Goal: Task Accomplishment & Management: Use online tool/utility

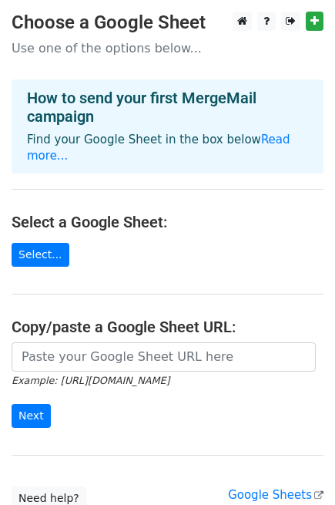
scroll to position [113, 0]
click at [46, 243] on link "Select..." at bounding box center [41, 255] width 58 height 24
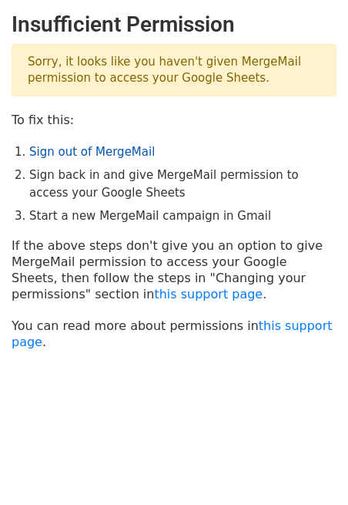
click at [112, 149] on link "Sign out of MergeMail" at bounding box center [92, 152] width 126 height 14
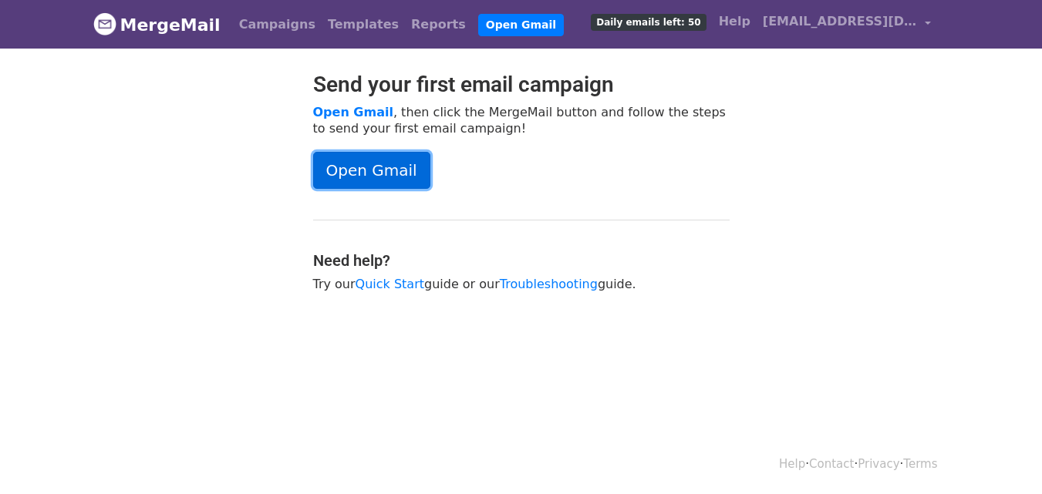
click at [342, 169] on link "Open Gmail" at bounding box center [371, 170] width 117 height 37
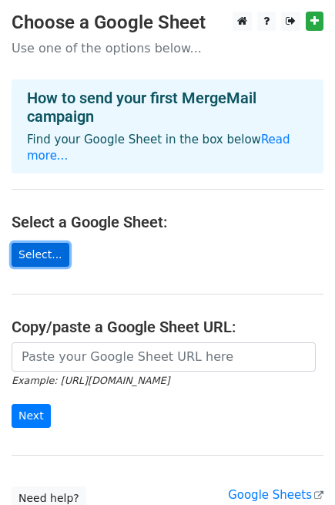
click at [46, 244] on link "Select..." at bounding box center [41, 255] width 58 height 24
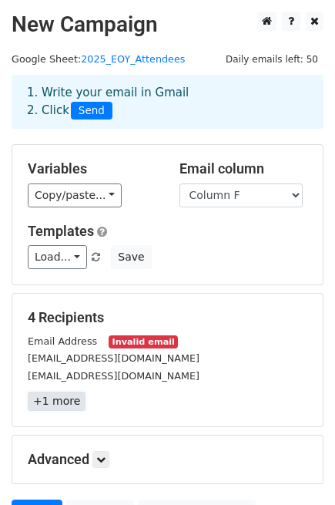
click at [64, 401] on link "+1 more" at bounding box center [57, 401] width 58 height 19
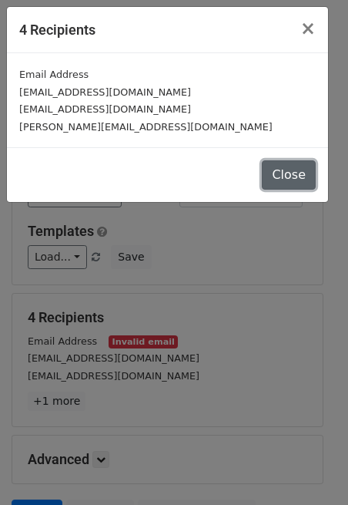
click at [293, 170] on button "Close" at bounding box center [289, 174] width 54 height 29
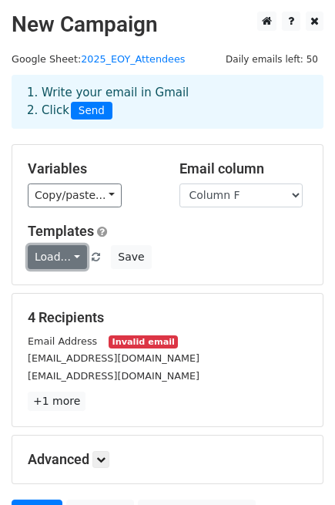
click at [70, 258] on link "Load..." at bounding box center [57, 257] width 59 height 24
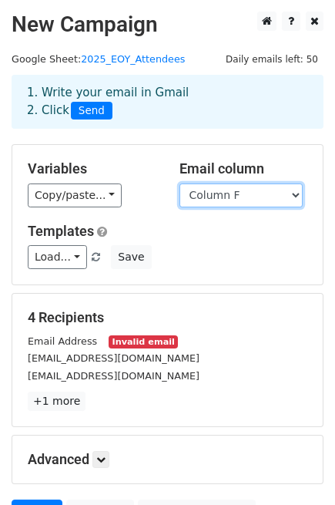
click at [293, 190] on select "Column A Column B Column C Column D Column E Column F Column G Column H Column …" at bounding box center [241, 195] width 123 height 24
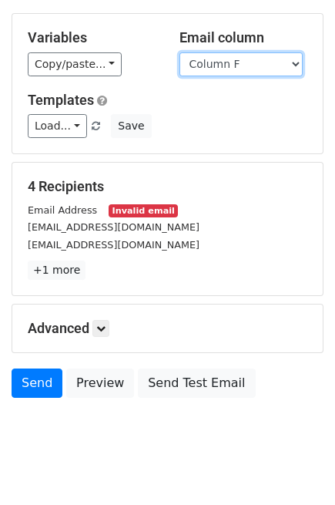
scroll to position [156, 0]
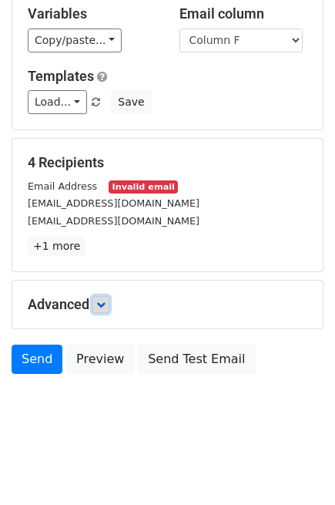
click at [105, 307] on icon at bounding box center [100, 304] width 9 height 9
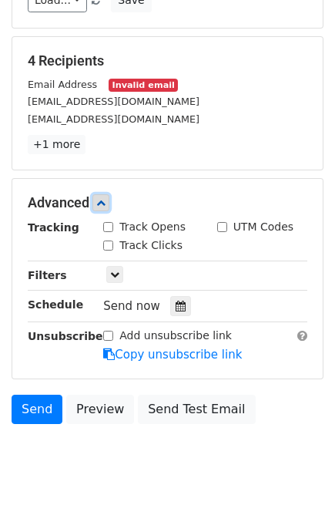
scroll to position [258, 0]
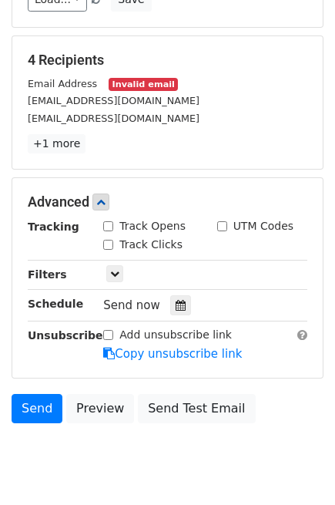
click at [111, 230] on input "Track Opens" at bounding box center [108, 226] width 10 height 10
checkbox input "true"
click at [106, 247] on input "Track Clicks" at bounding box center [108, 245] width 10 height 10
checkbox input "true"
click at [109, 271] on link at bounding box center [114, 273] width 17 height 17
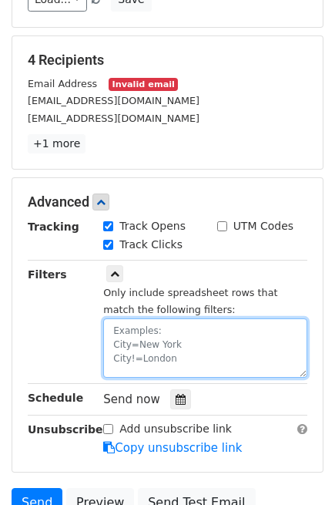
click at [167, 347] on textarea at bounding box center [205, 347] width 204 height 59
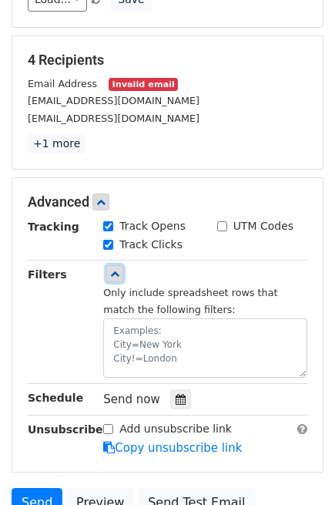
click at [114, 278] on icon at bounding box center [114, 273] width 9 height 9
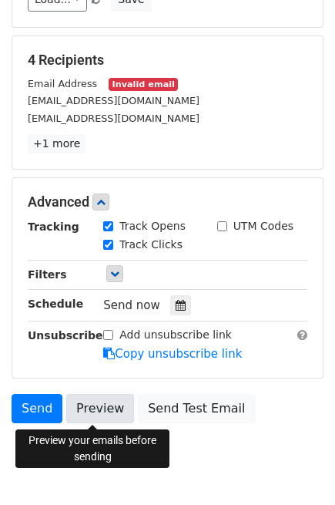
click at [102, 407] on link "Preview" at bounding box center [100, 408] width 68 height 29
click at [108, 402] on link "Preview" at bounding box center [100, 408] width 68 height 29
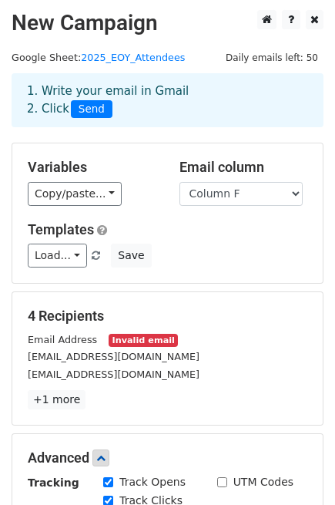
scroll to position [0, 0]
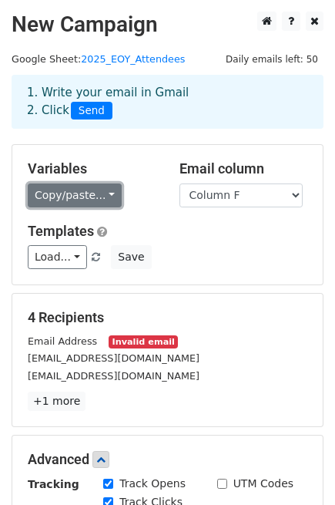
click at [102, 195] on link "Copy/paste..." at bounding box center [75, 195] width 94 height 24
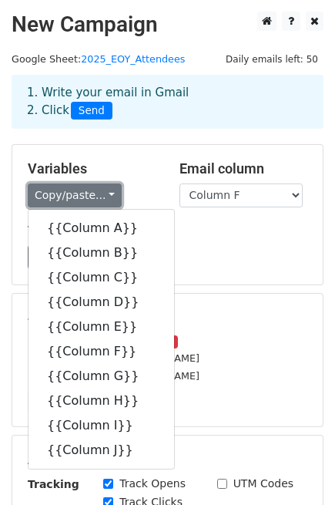
click at [102, 195] on link "Copy/paste..." at bounding box center [75, 195] width 94 height 24
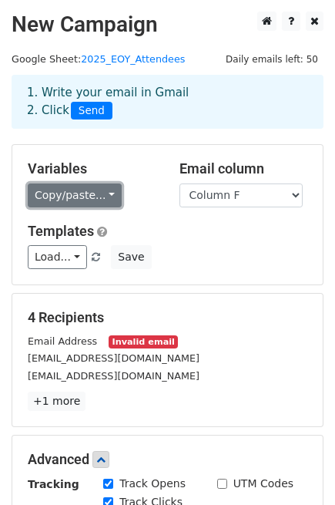
click at [98, 195] on link "Copy/paste..." at bounding box center [75, 195] width 94 height 24
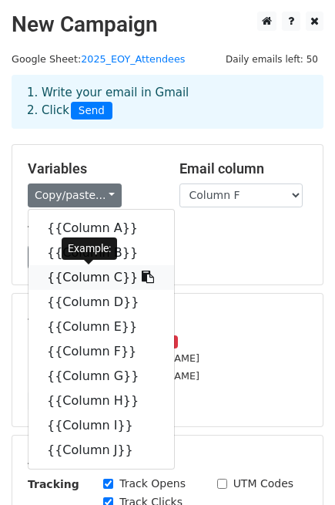
click at [94, 278] on link "{{Column C}}" at bounding box center [102, 277] width 146 height 25
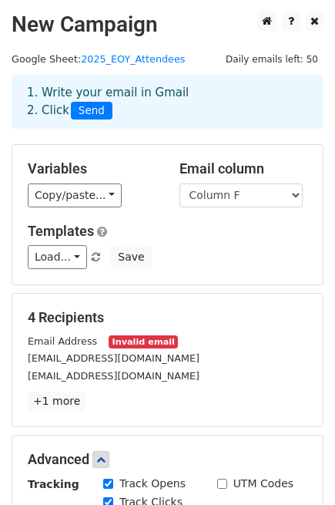
scroll to position [308, 0]
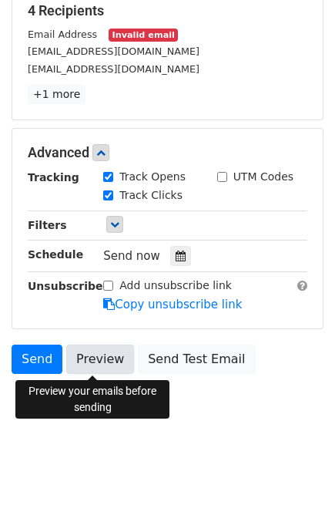
click at [110, 366] on link "Preview" at bounding box center [100, 359] width 68 height 29
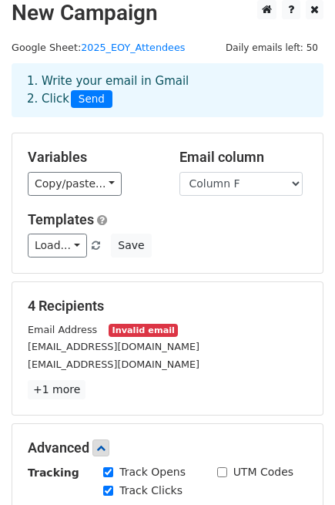
scroll to position [0, 0]
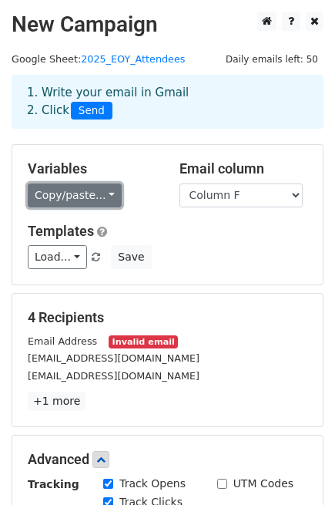
click at [101, 195] on link "Copy/paste..." at bounding box center [75, 195] width 94 height 24
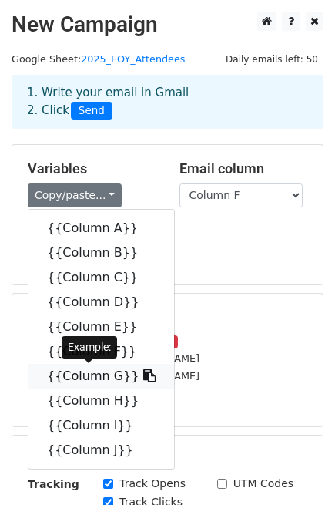
click at [75, 385] on link "{{Column G}}" at bounding box center [102, 376] width 146 height 25
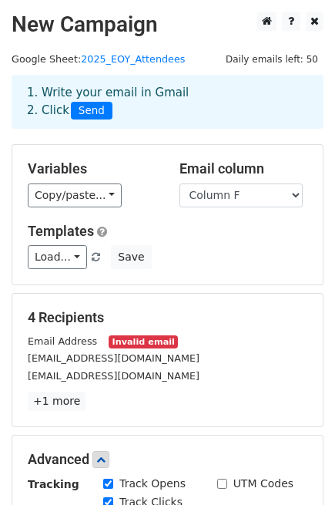
scroll to position [308, 0]
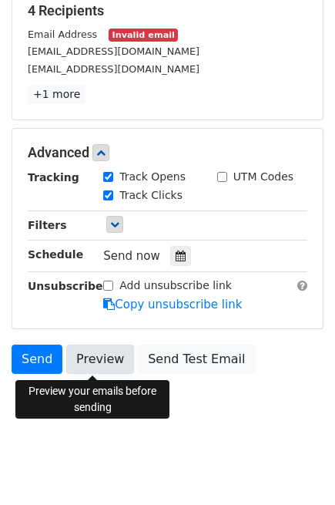
click at [96, 355] on link "Preview" at bounding box center [100, 359] width 68 height 29
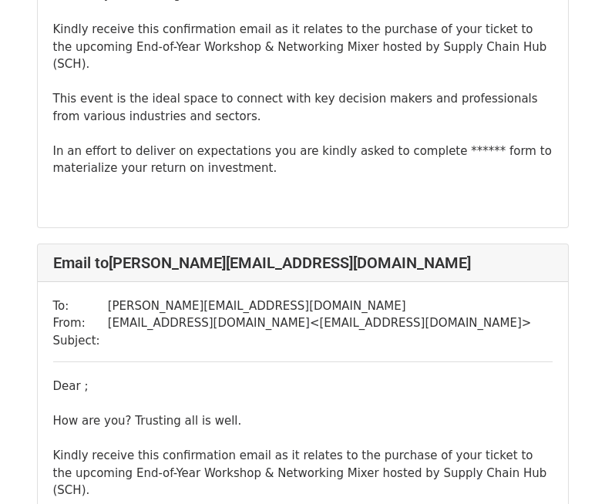
scroll to position [1414, 0]
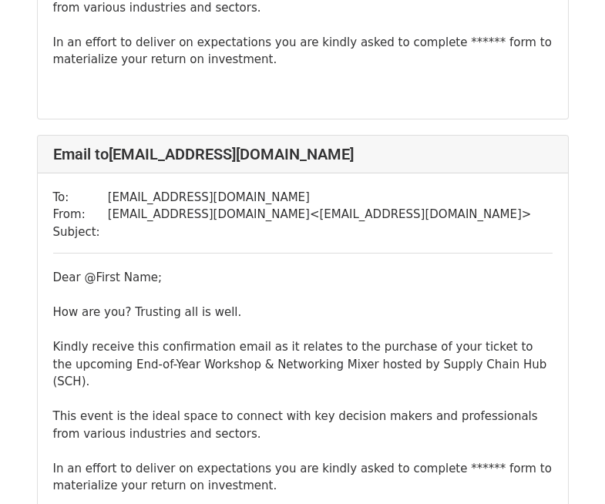
scroll to position [451, 0]
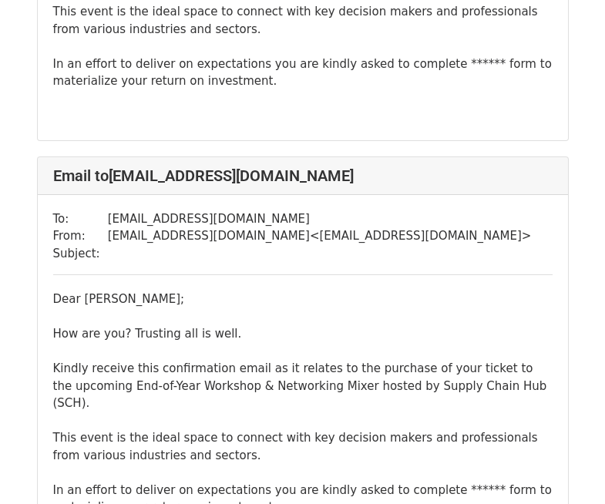
scroll to position [865, 0]
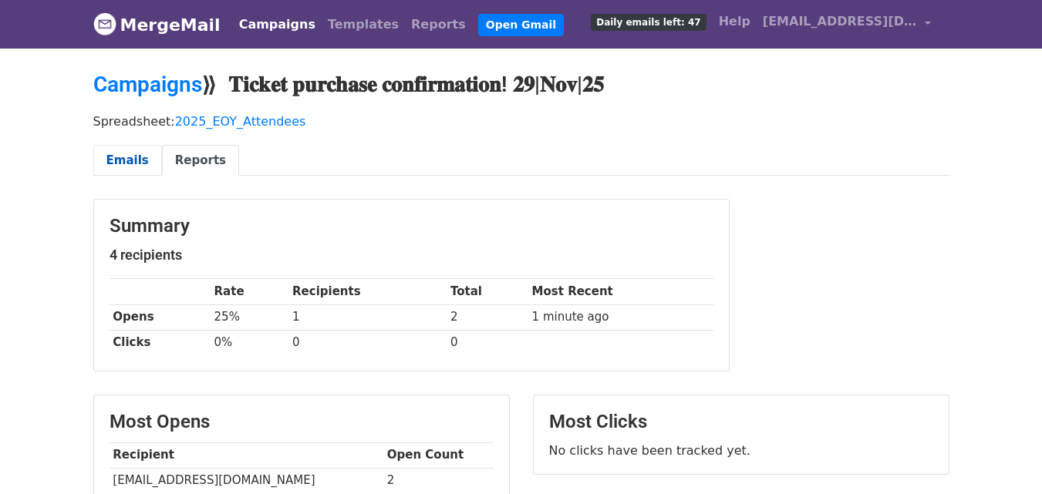
click at [116, 159] on link "Emails" at bounding box center [127, 161] width 69 height 32
